Goal: Task Accomplishment & Management: Use online tool/utility

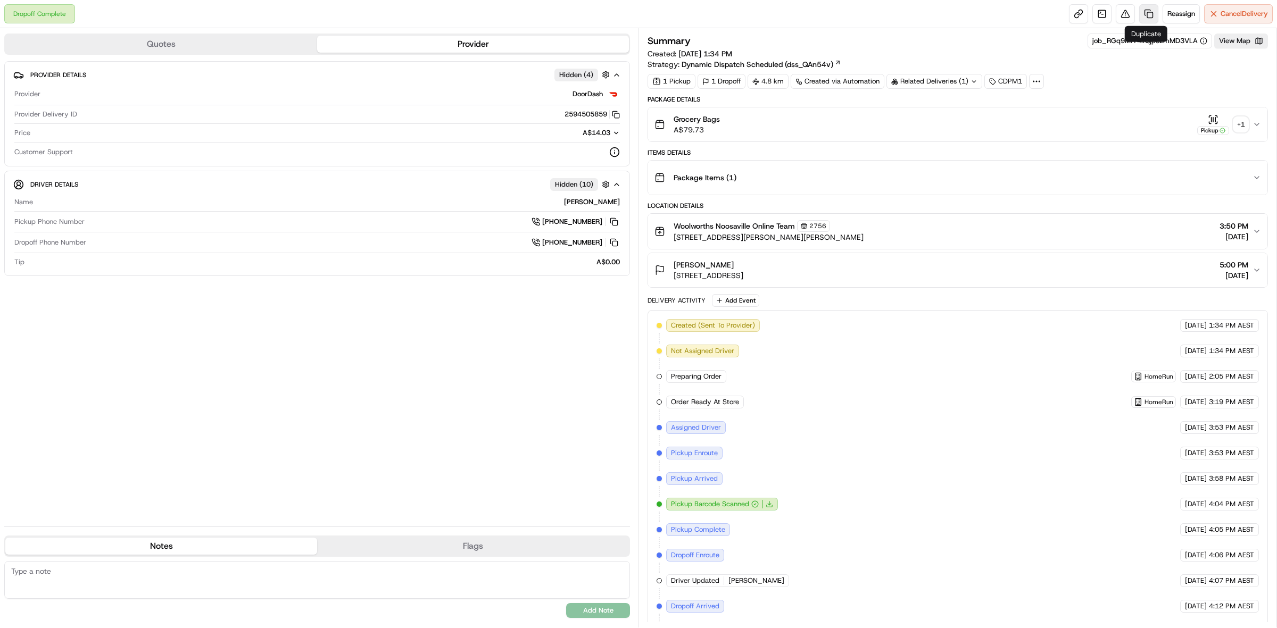
click at [1140, 12] on link at bounding box center [1148, 13] width 19 height 19
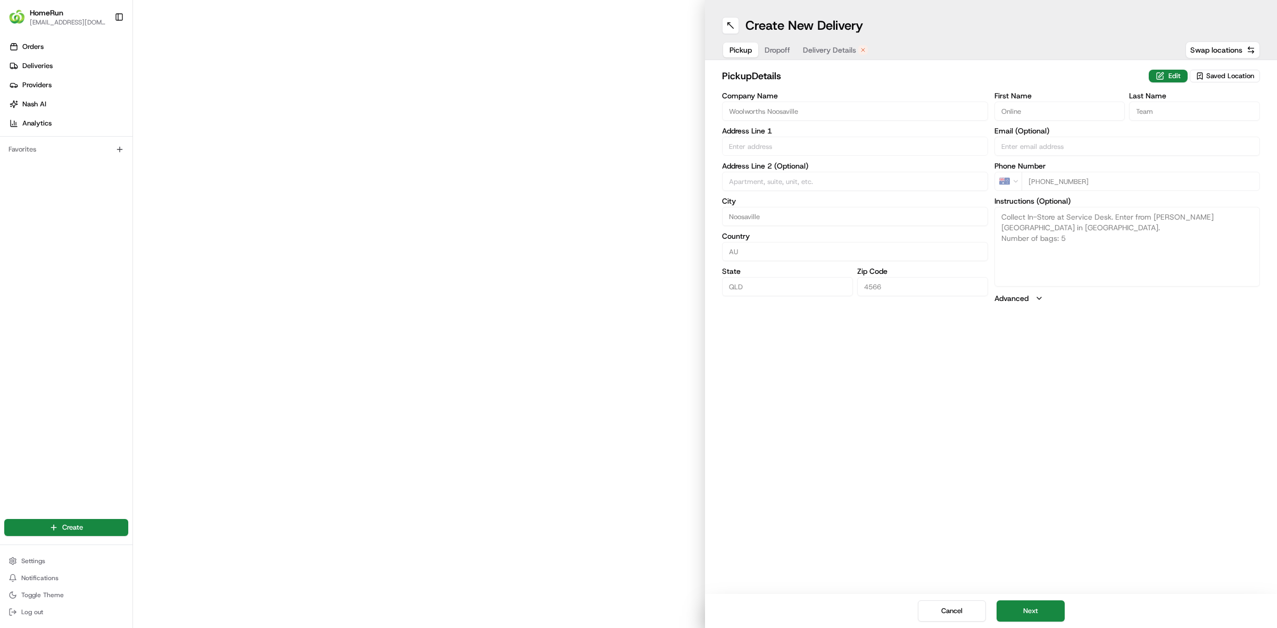
type input "Cnr Gibson Road And Mary Street"
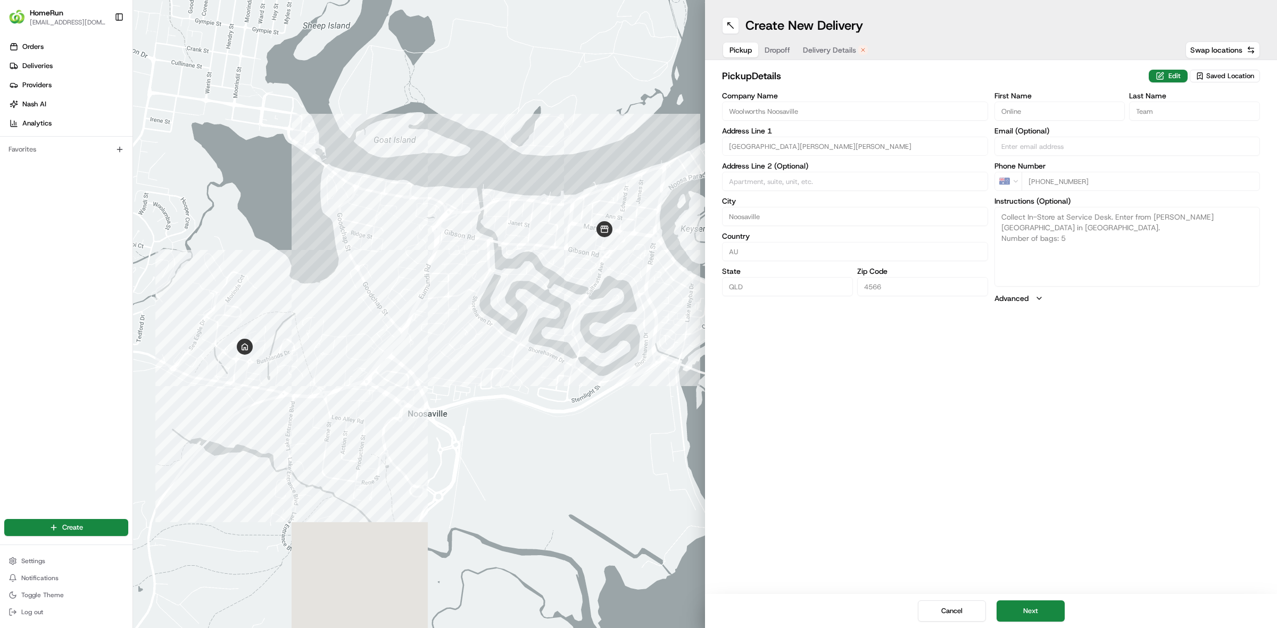
click at [820, 55] on span "Delivery Details" at bounding box center [829, 50] width 53 height 11
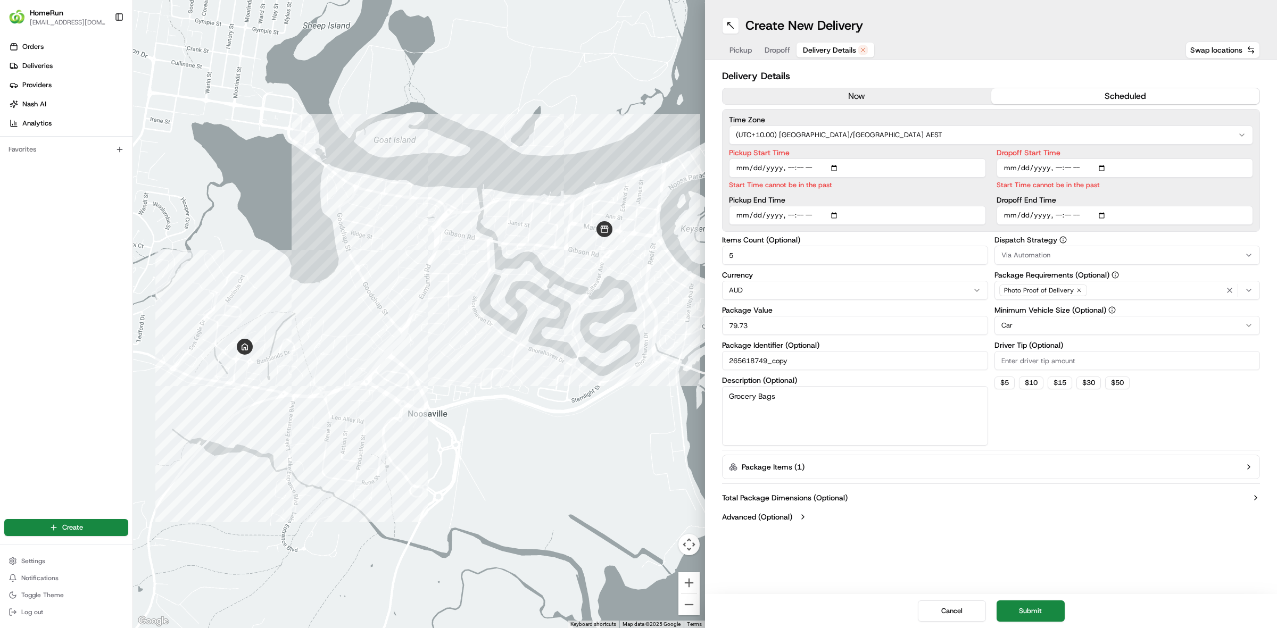
click at [826, 96] on button "now" at bounding box center [856, 96] width 269 height 16
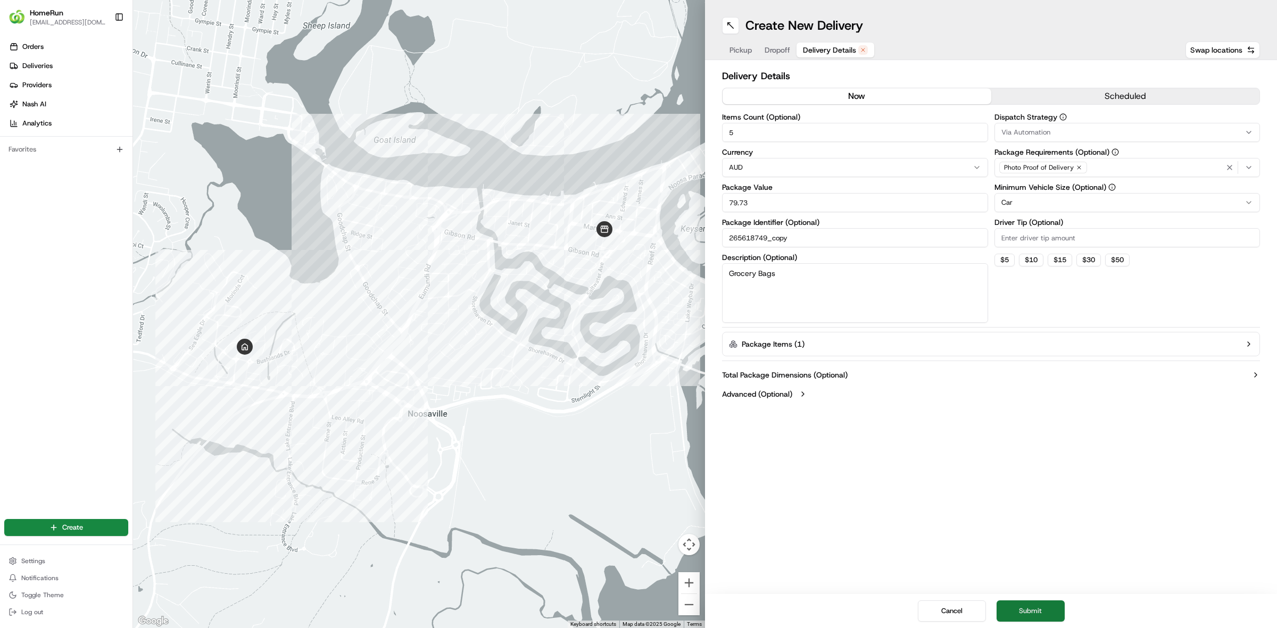
click at [1047, 620] on button "Submit" at bounding box center [1030, 610] width 68 height 21
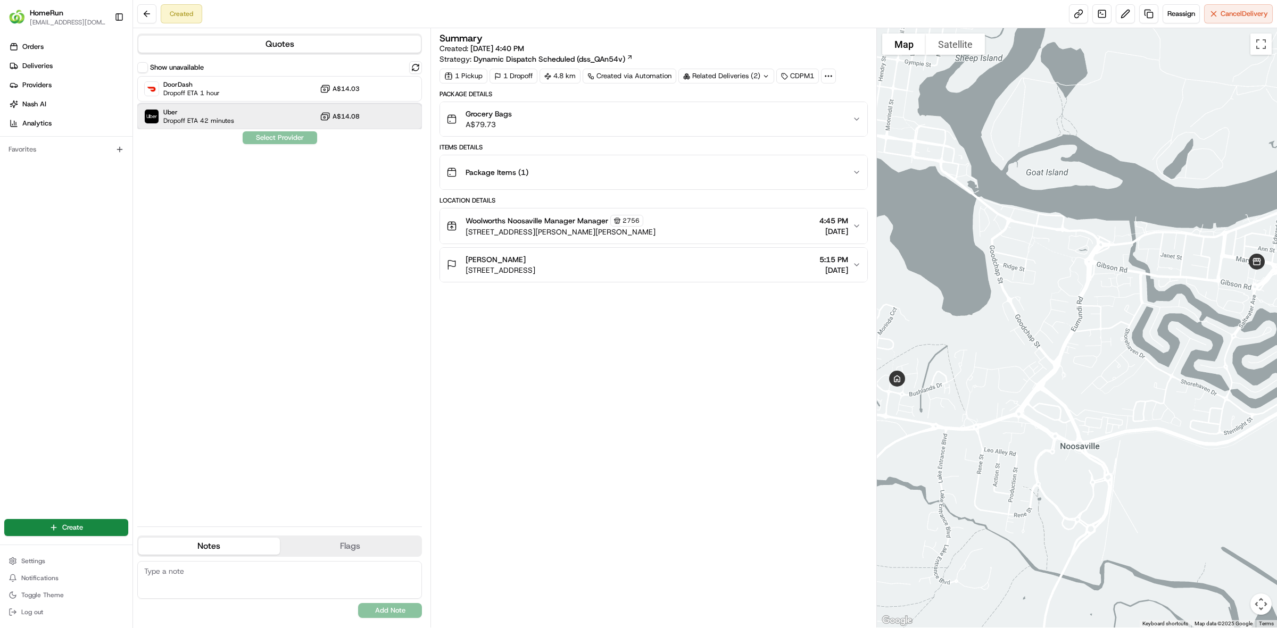
click at [376, 119] on div "Uber Dropoff ETA 42 minutes A$14.08" at bounding box center [279, 117] width 285 height 26
click at [294, 139] on button "Assign Provider" at bounding box center [280, 137] width 76 height 13
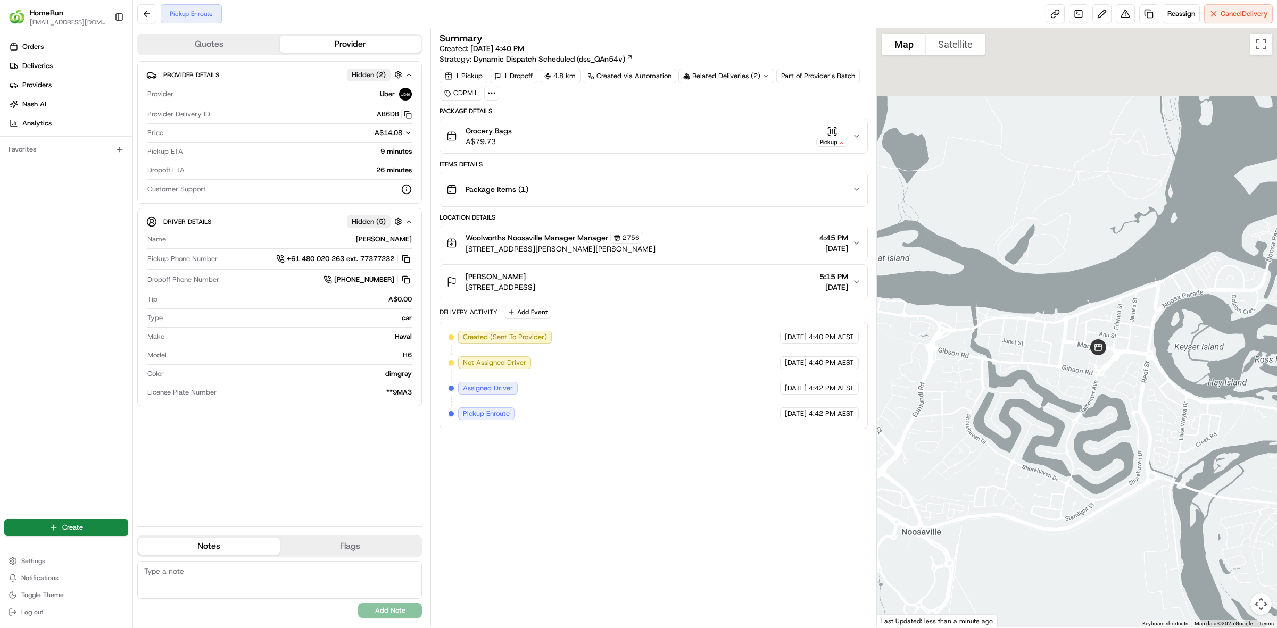
drag, startPoint x: 1068, startPoint y: 378, endPoint x: 908, endPoint y: 464, distance: 181.1
click at [908, 464] on div at bounding box center [1077, 327] width 401 height 599
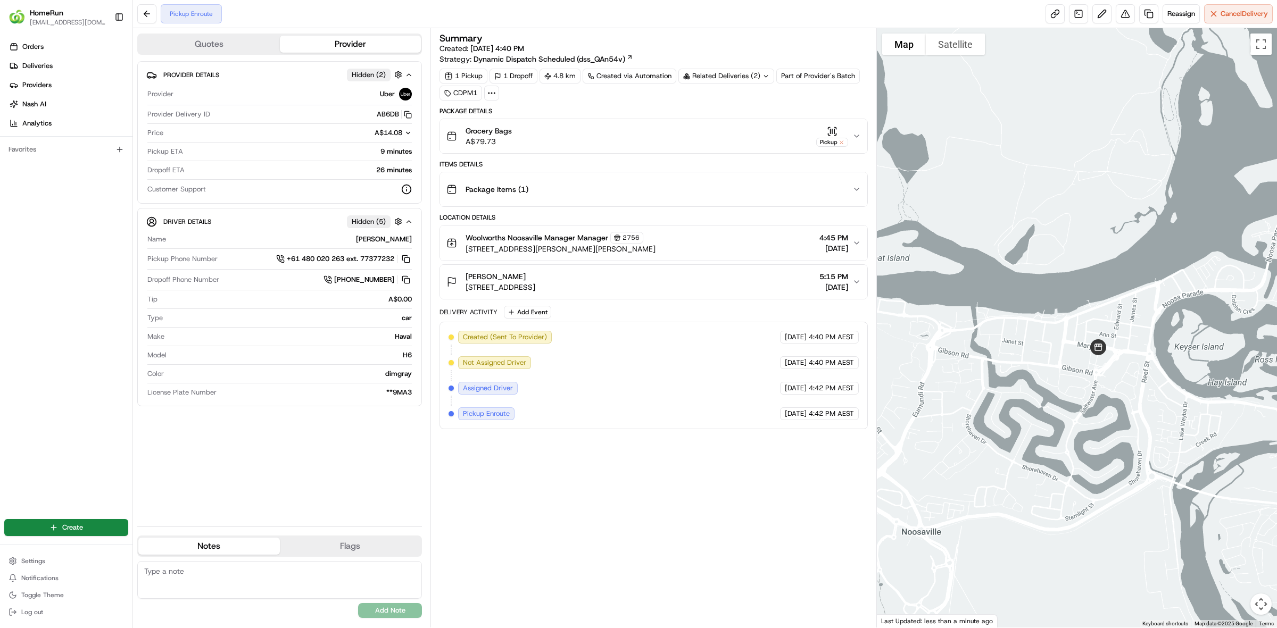
drag, startPoint x: 1063, startPoint y: 475, endPoint x: 985, endPoint y: 443, distance: 84.4
click at [985, 443] on div at bounding box center [1077, 327] width 401 height 599
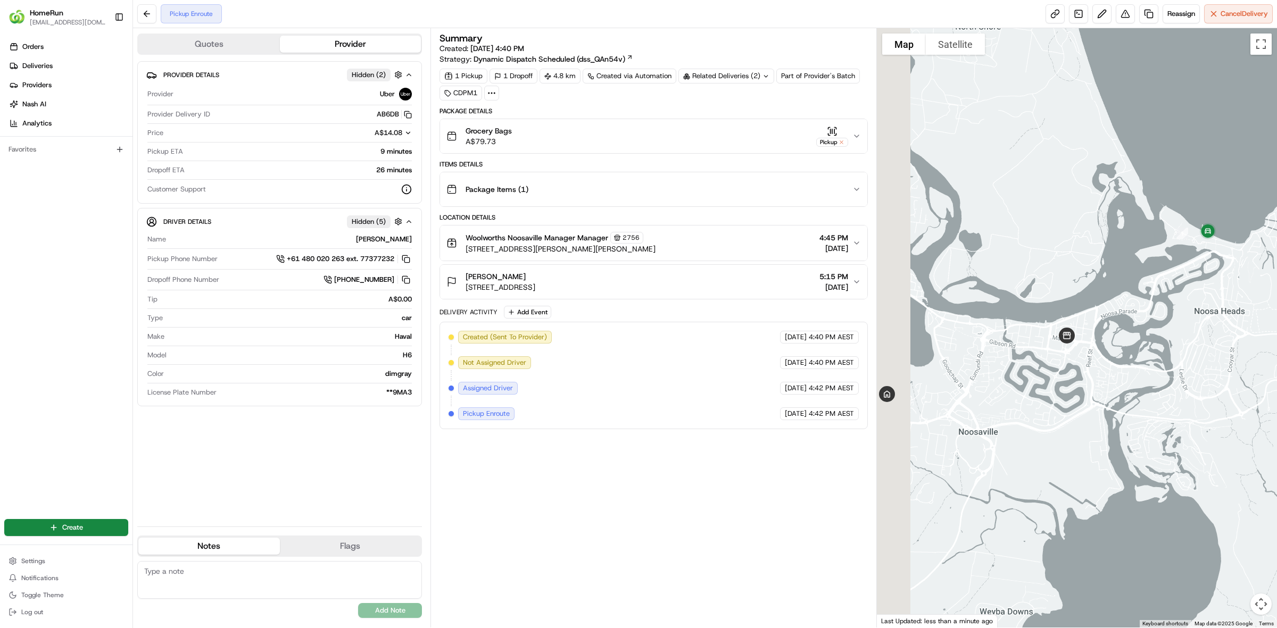
drag, startPoint x: 985, startPoint y: 447, endPoint x: 1080, endPoint y: 421, distance: 99.2
click at [1080, 421] on div at bounding box center [1077, 327] width 401 height 599
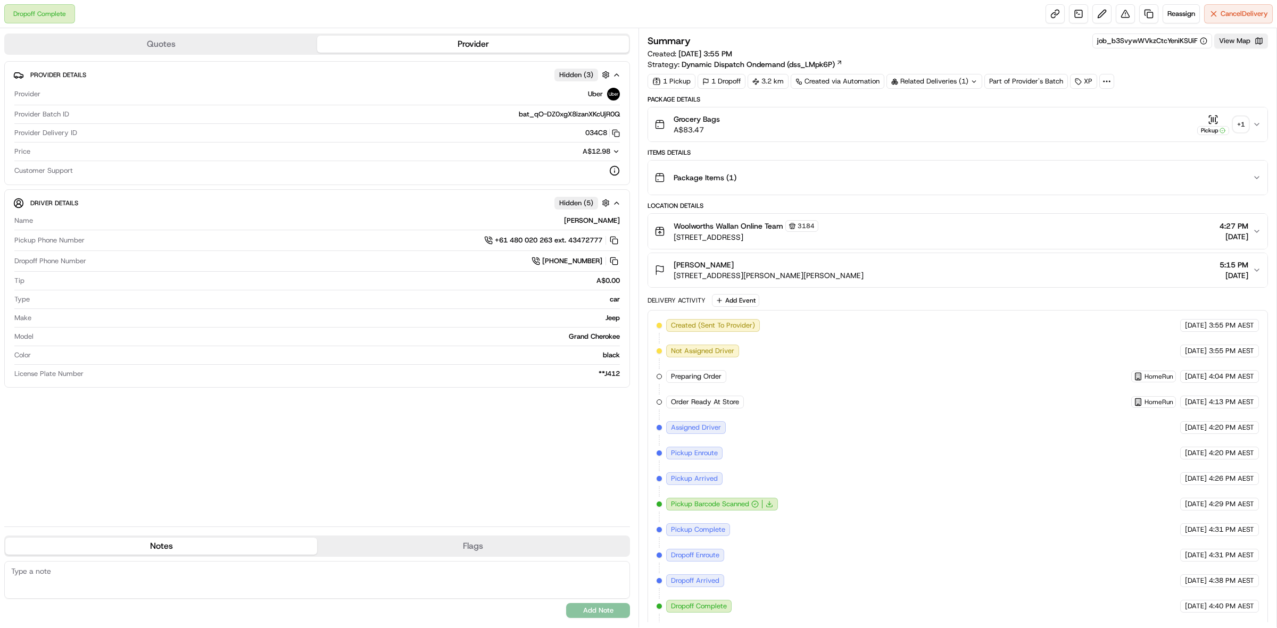
scroll to position [30, 0]
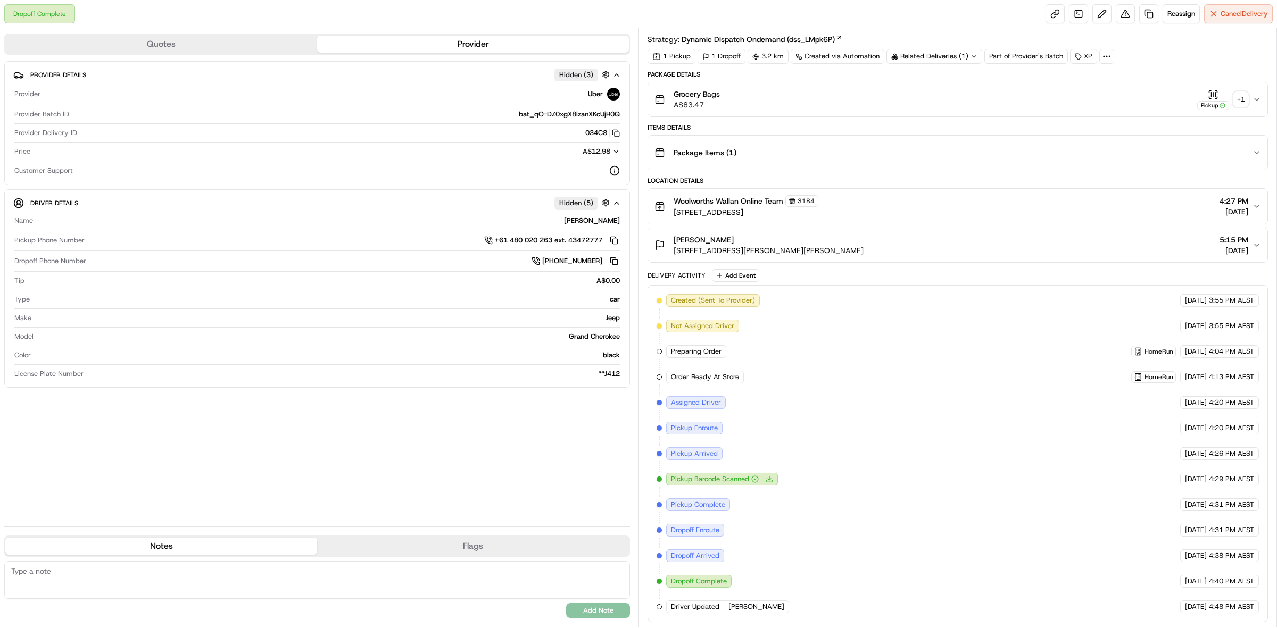
click at [1241, 97] on div "+ 1" at bounding box center [1240, 99] width 15 height 15
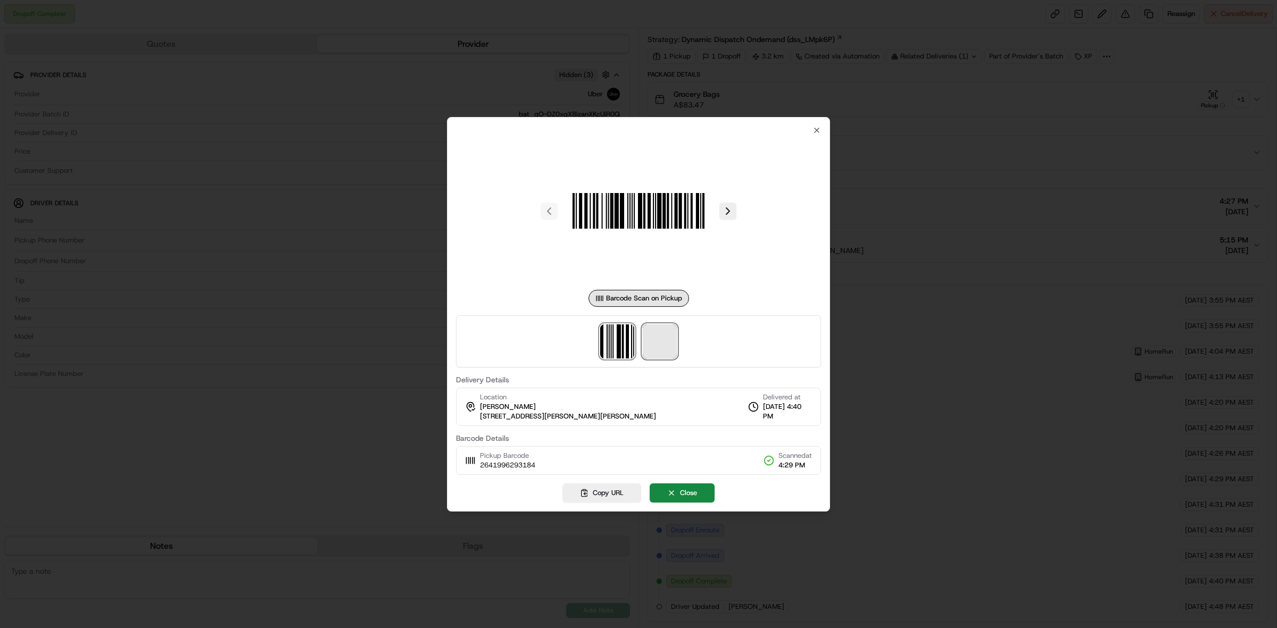
click at [674, 347] on span at bounding box center [660, 341] width 34 height 34
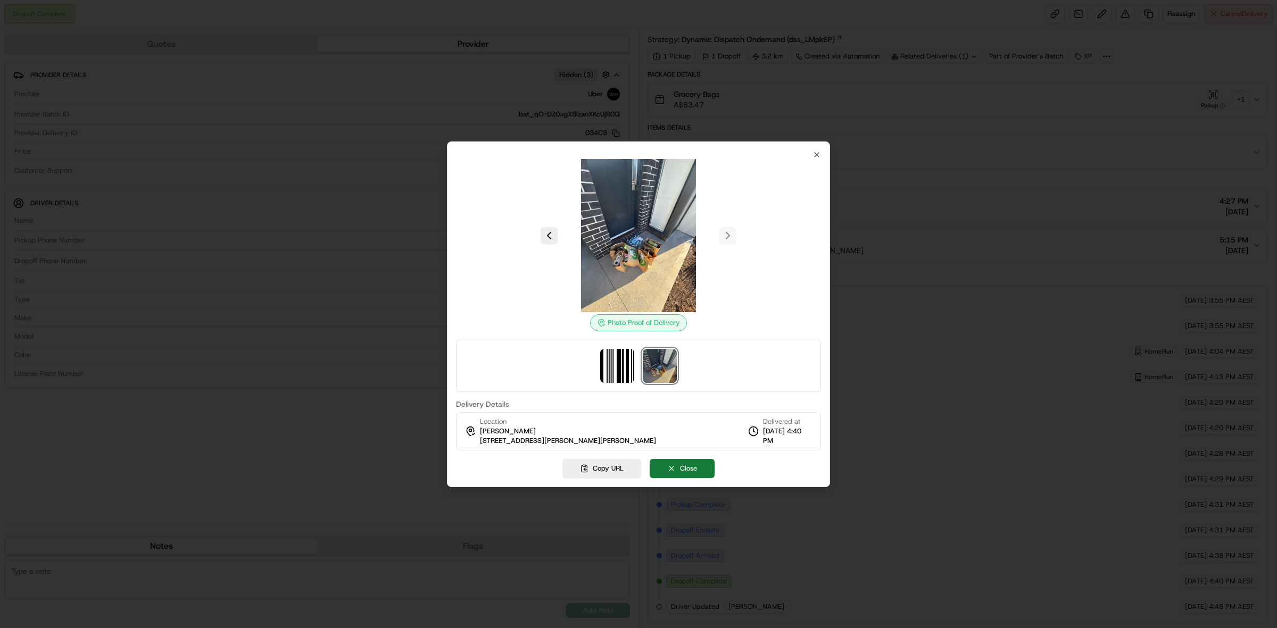
click at [695, 472] on button "Close" at bounding box center [681, 468] width 65 height 19
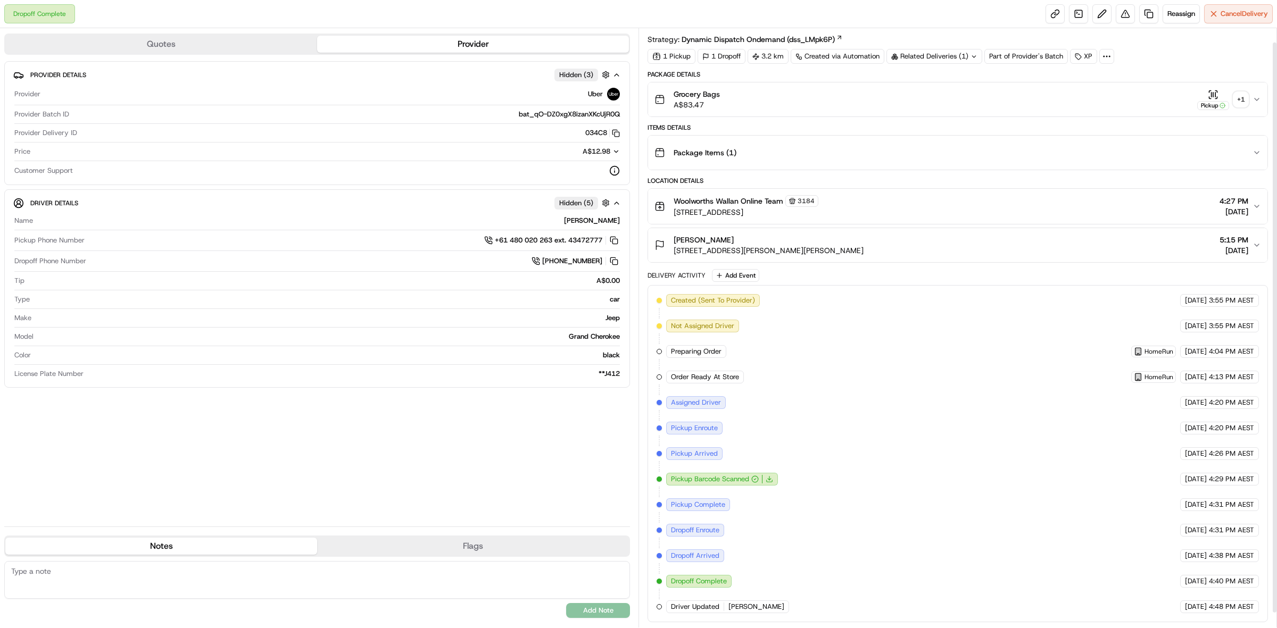
scroll to position [0, 0]
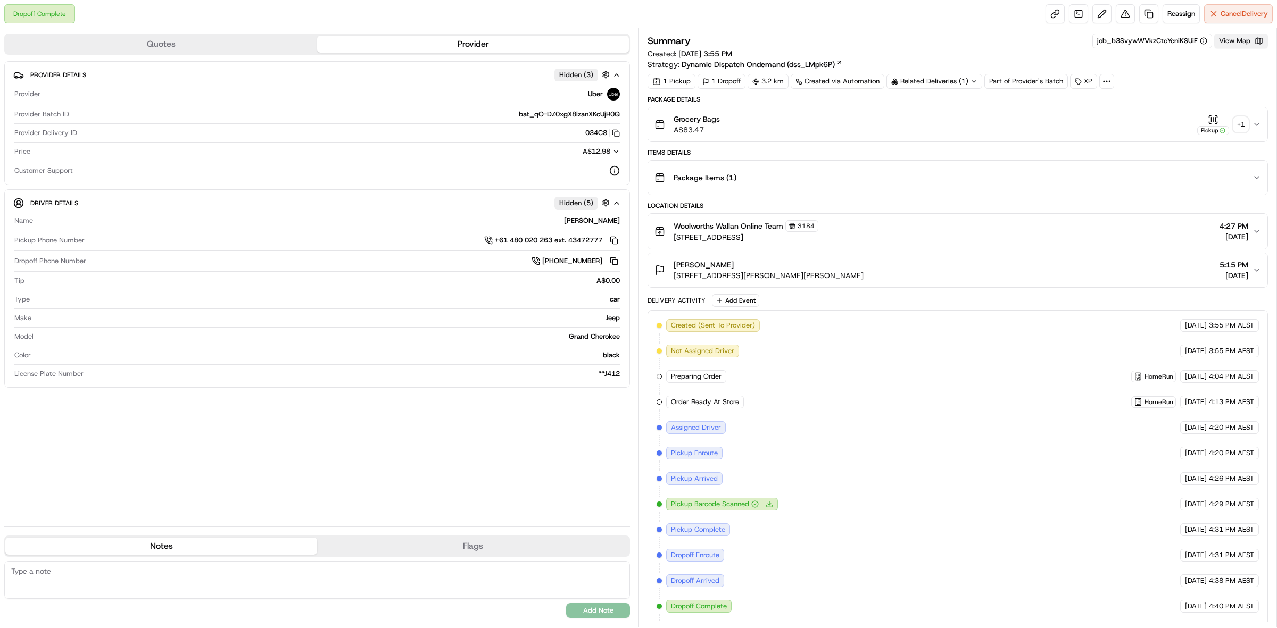
click at [1235, 40] on button "View Map" at bounding box center [1241, 41] width 54 height 15
